Goal: Consume media (video, audio)

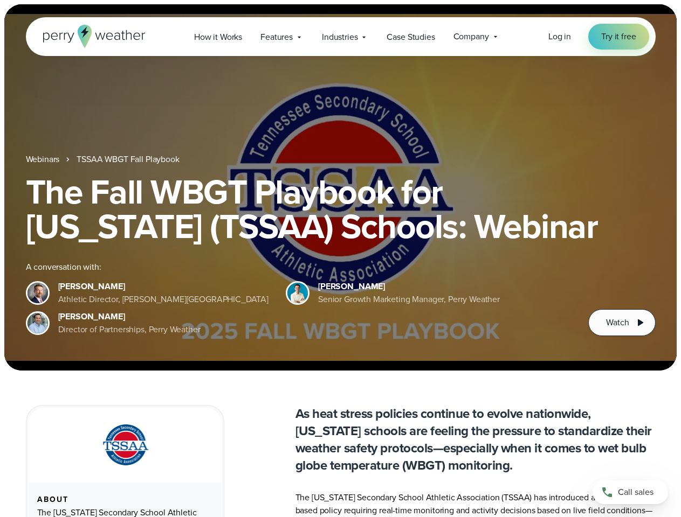
click at [340, 259] on div "The Fall WBGT Playbook for [US_STATE] (TSSAA) Schools: Webinar A conversation w…" at bounding box center [340, 256] width 629 height 162
click at [340, 37] on span "Industries" at bounding box center [340, 37] width 36 height 13
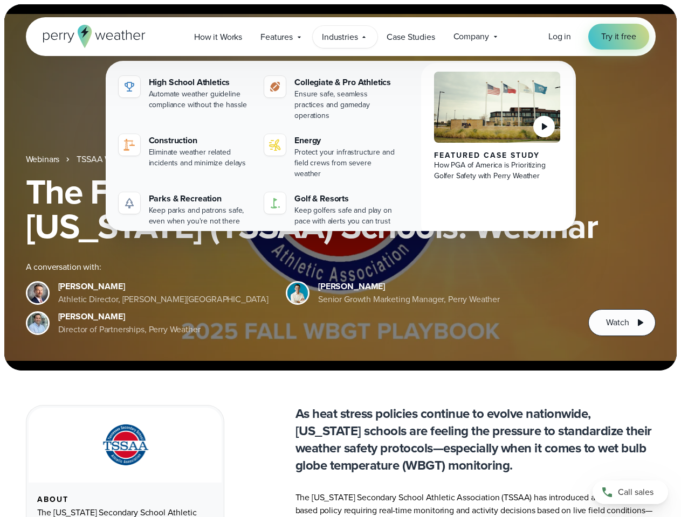
click at [340, 188] on h1 "The Fall WBGT Playbook for [US_STATE] (TSSAA) Schools: Webinar" at bounding box center [340, 209] width 629 height 69
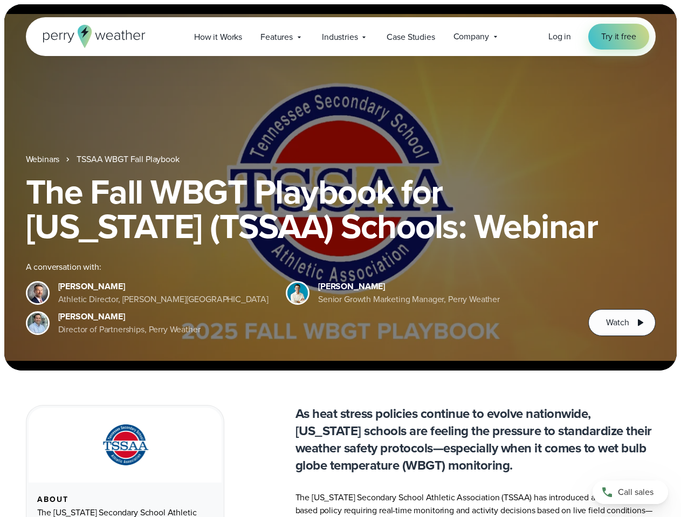
click at [129, 160] on link "TSSAA WBGT Fall Playbook" at bounding box center [128, 159] width 102 height 13
click at [621, 323] on span "Watch" at bounding box center [617, 322] width 23 height 13
